Goal: Task Accomplishment & Management: Manage account settings

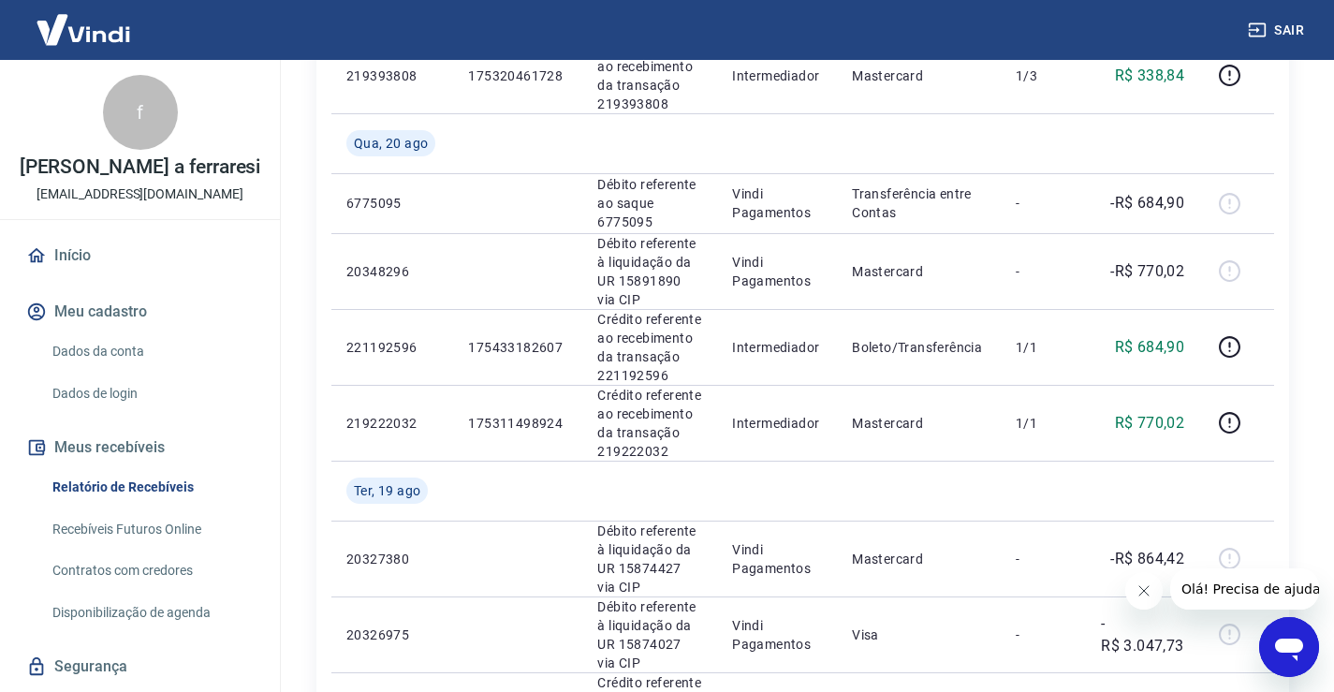
scroll to position [562, 0]
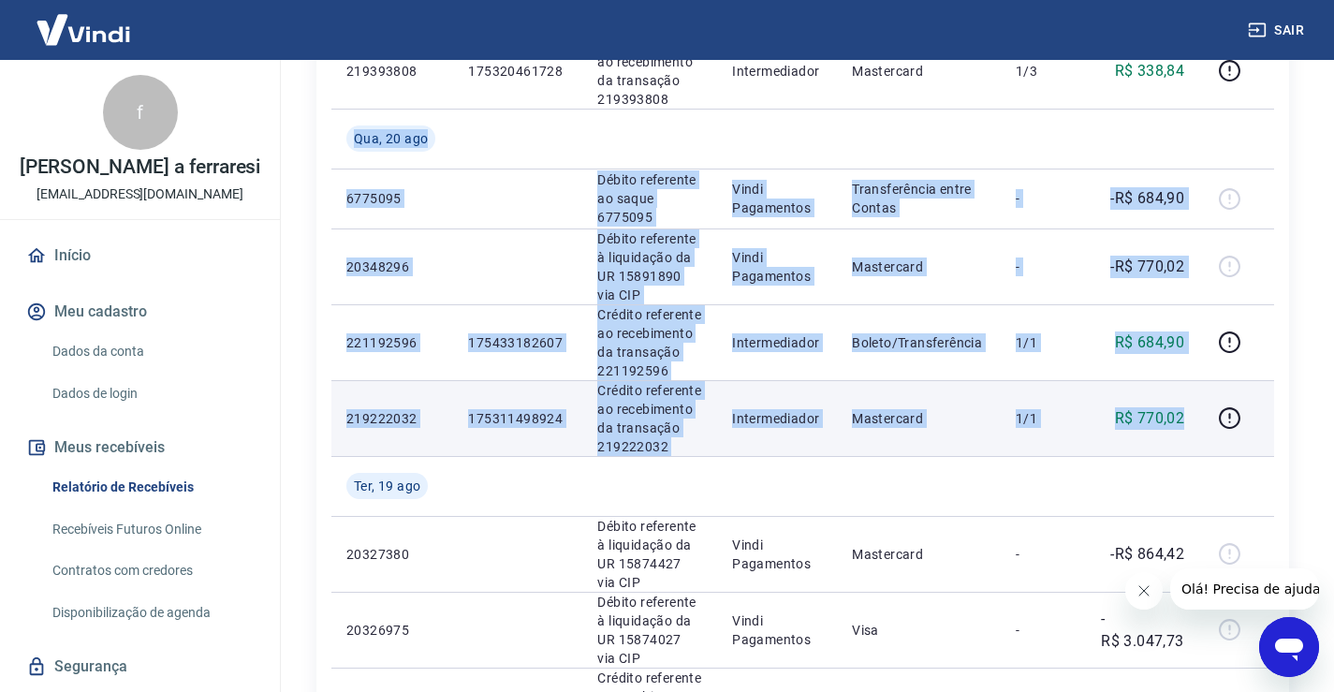
drag, startPoint x: 346, startPoint y: 128, endPoint x: 1074, endPoint y: 382, distance: 771.4
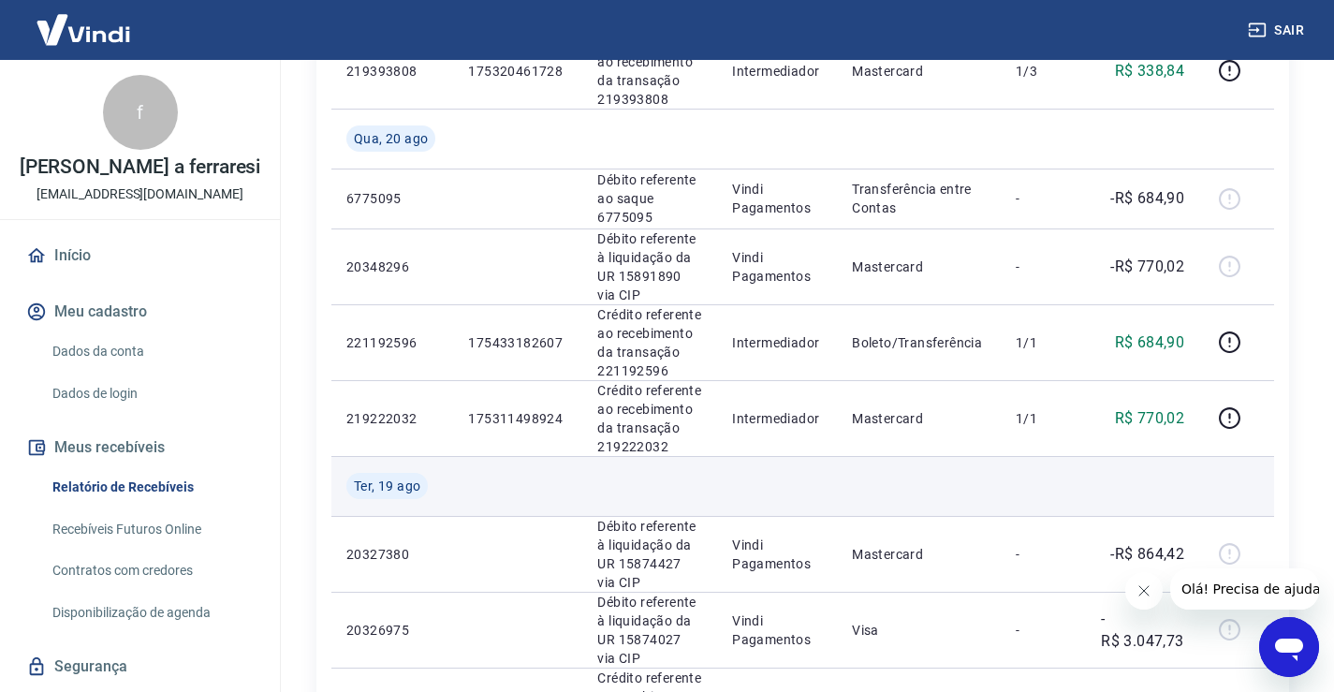
click at [989, 506] on td at bounding box center [919, 486] width 164 height 60
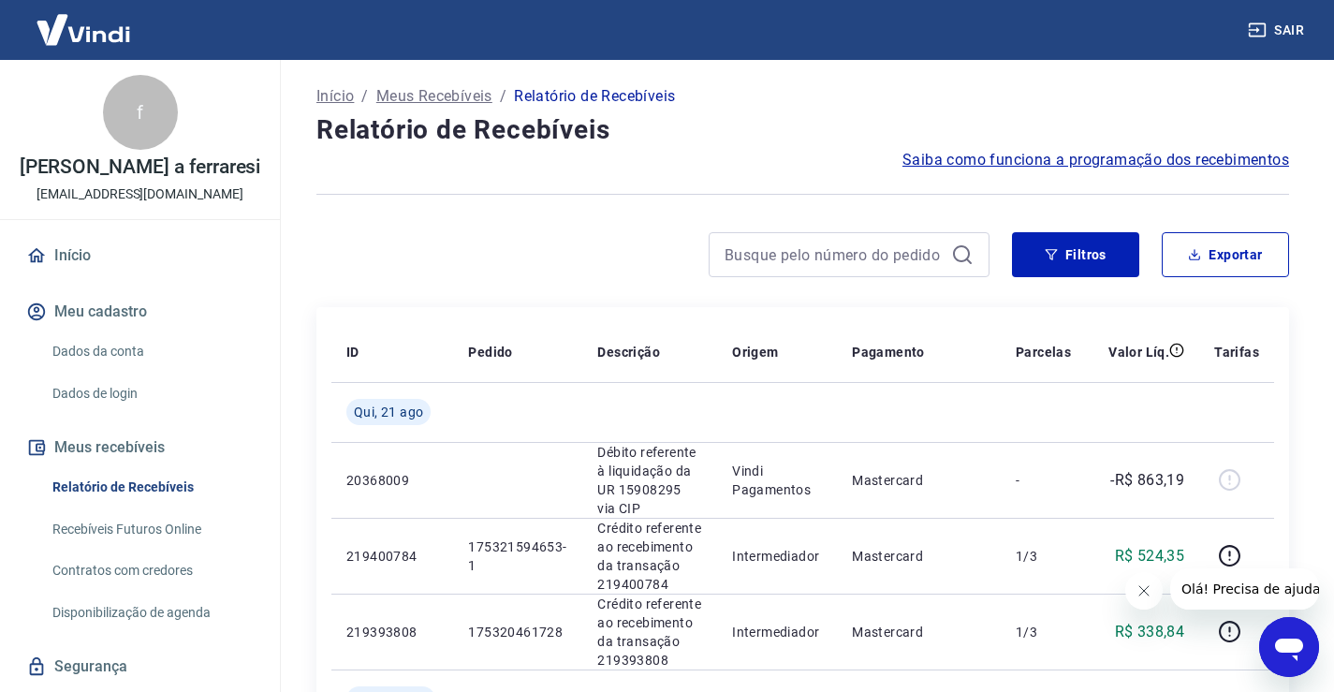
scroll to position [0, 0]
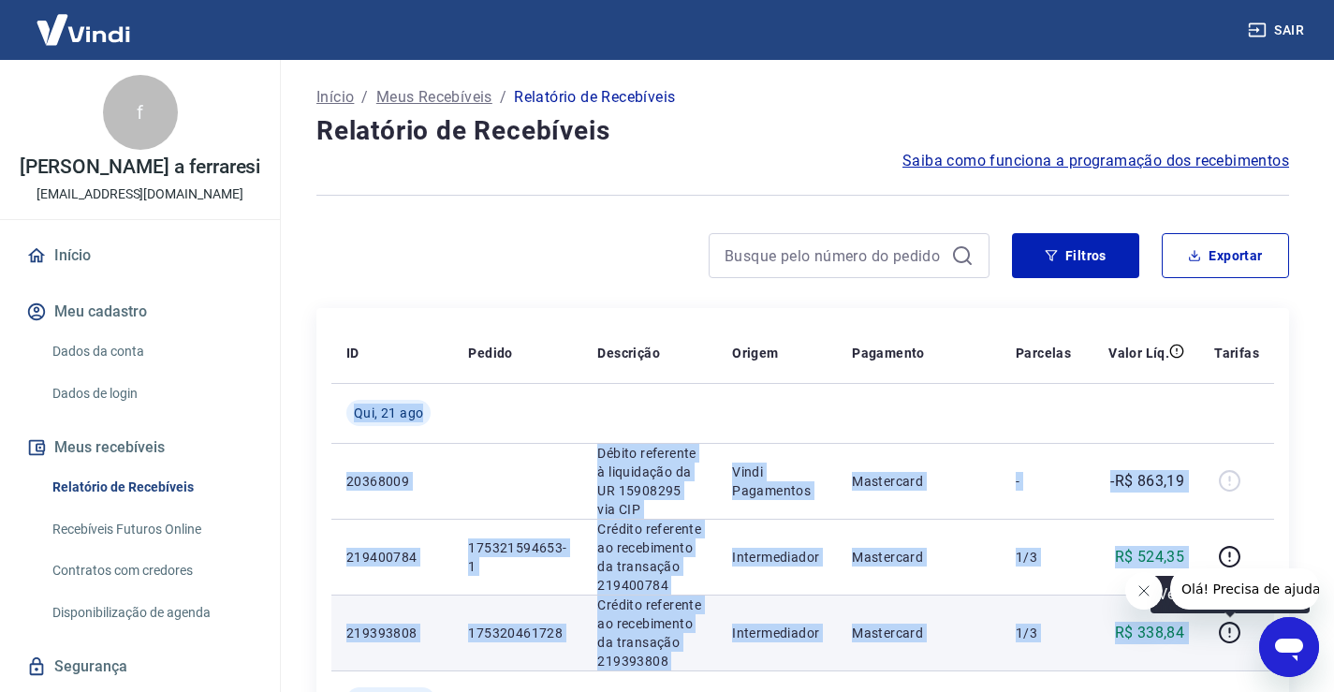
drag, startPoint x: 351, startPoint y: 406, endPoint x: 977, endPoint y: 608, distance: 657.1
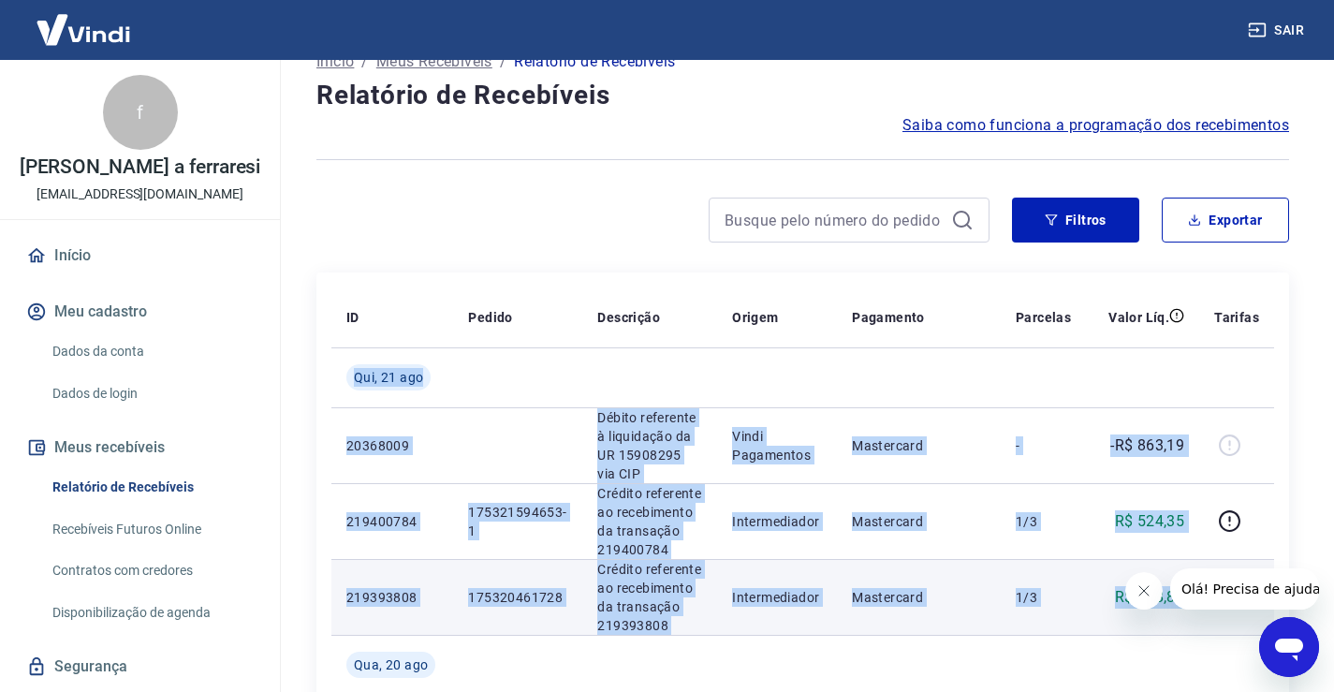
scroll to position [94, 0]
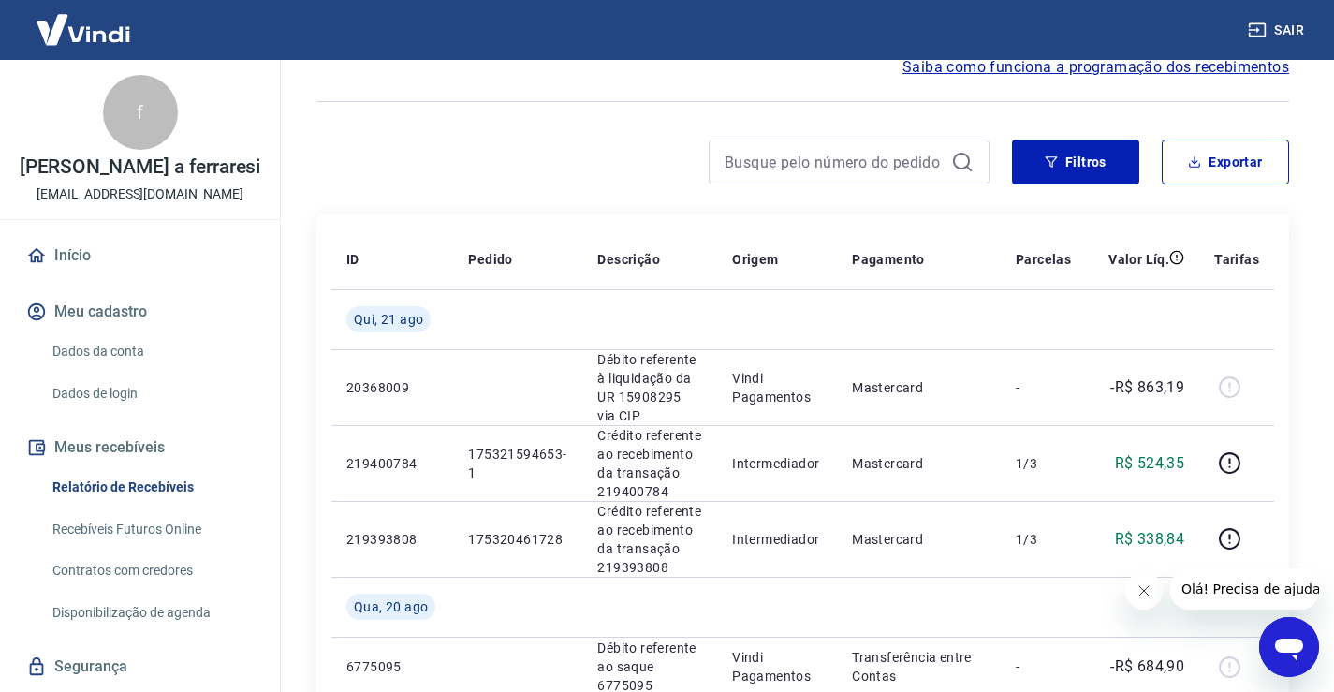
click at [513, 160] on div at bounding box center [653, 162] width 673 height 45
click at [1288, 22] on button "Sair" at bounding box center [1277, 30] width 67 height 35
